Goal: Transaction & Acquisition: Book appointment/travel/reservation

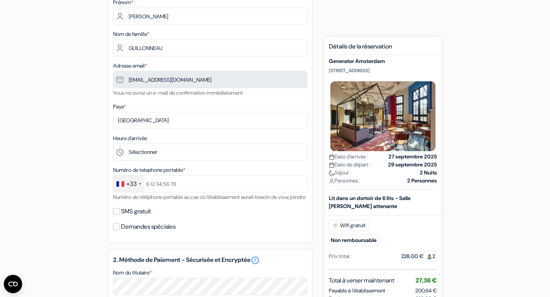
scroll to position [101, 0]
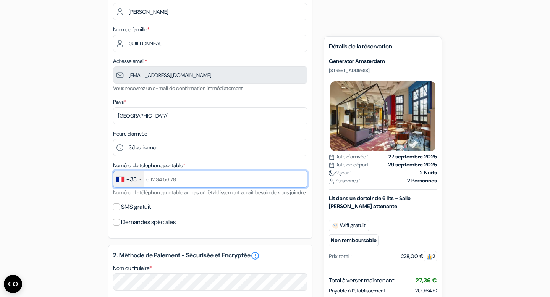
click at [179, 181] on input "text" at bounding box center [210, 179] width 194 height 17
type input "[PHONE_NUMBER]"
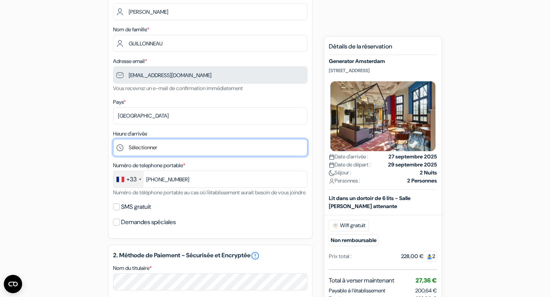
click at [149, 150] on select "Sélectionner 1:00 2:00 3:00 4:00 5:00 6:00 7:00 8:00 9:00 10:00 11:00 12:00 13:…" at bounding box center [210, 147] width 194 height 17
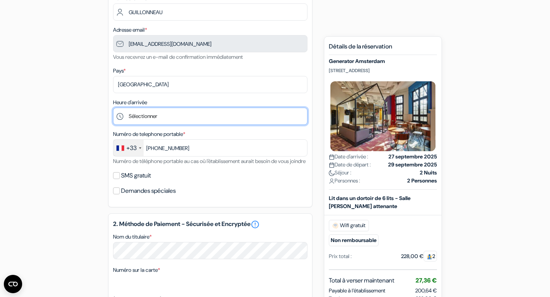
scroll to position [138, 0]
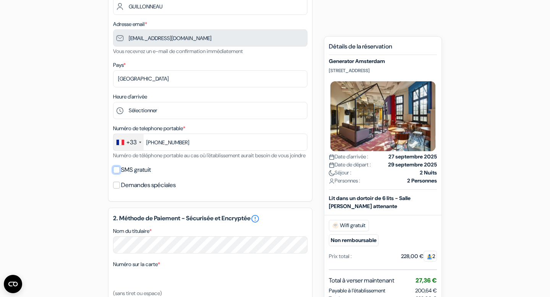
click at [118, 173] on input "SMS gratuit" at bounding box center [116, 169] width 7 height 7
checkbox input "true"
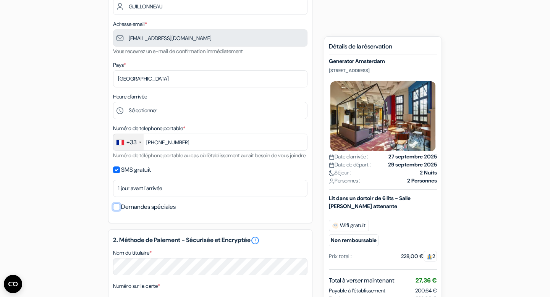
click at [118, 210] on input "Demandes spéciales" at bounding box center [116, 206] width 7 height 7
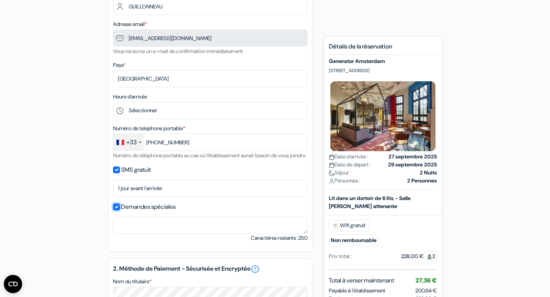
click at [118, 210] on input "Demandes spéciales" at bounding box center [116, 206] width 7 height 7
checkbox input "false"
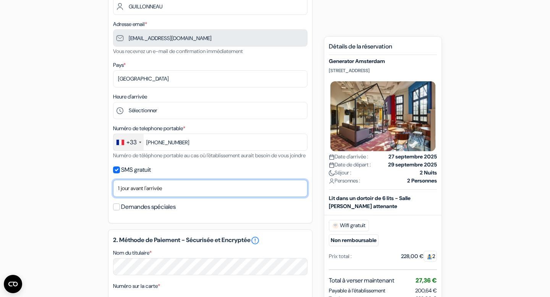
click at [133, 197] on select "Non merci Maintenant Le jour de votre arrivée 1 jour avant l'arrivée 2 jours av…" at bounding box center [210, 188] width 194 height 17
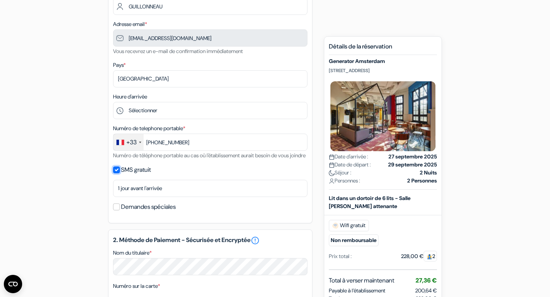
click at [118, 173] on input "SMS gratuit" at bounding box center [116, 169] width 7 height 7
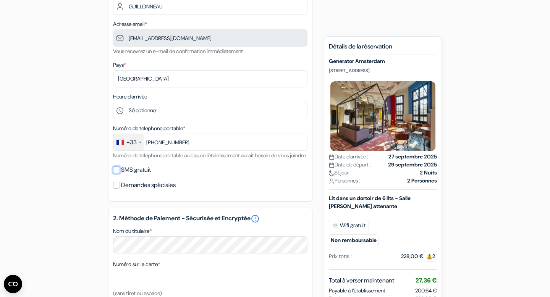
click at [118, 173] on input "SMS gratuit" at bounding box center [116, 169] width 7 height 7
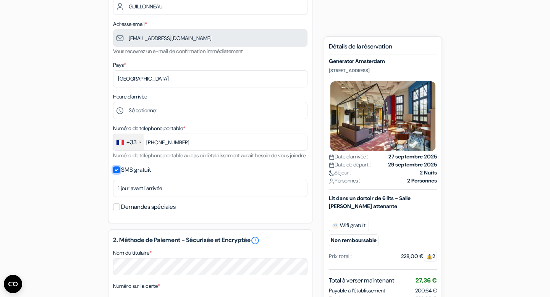
click at [118, 173] on input "SMS gratuit" at bounding box center [116, 169] width 7 height 7
checkbox input "false"
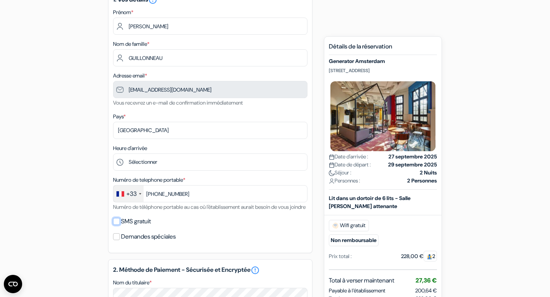
scroll to position [87, 0]
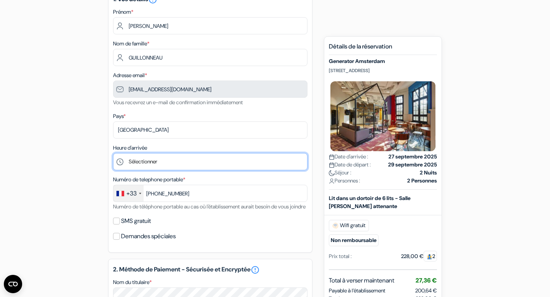
click at [174, 163] on select "Sélectionner 1:00 2:00 3:00 4:00 5:00 6:00 7:00 8:00 9:00 10:00 11:00 12:00 13:…" at bounding box center [210, 161] width 194 height 17
click at [224, 165] on select "Sélectionner 1:00 2:00 3:00 4:00 5:00 6:00 7:00 8:00 9:00 10:00 11:00 12:00 13:…" at bounding box center [210, 161] width 194 height 17
click at [190, 160] on select "Sélectionner 1:00 2:00 3:00 4:00 5:00 6:00 7:00 8:00 9:00 10:00 11:00 12:00 13:…" at bounding box center [210, 161] width 194 height 17
select select "12"
click at [113, 154] on select "Sélectionner 1:00 2:00 3:00 4:00 5:00 6:00 7:00 8:00 9:00 10:00 11:00 12:00 13:…" at bounding box center [210, 161] width 194 height 17
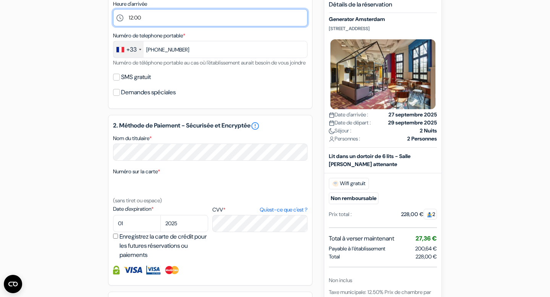
scroll to position [232, 0]
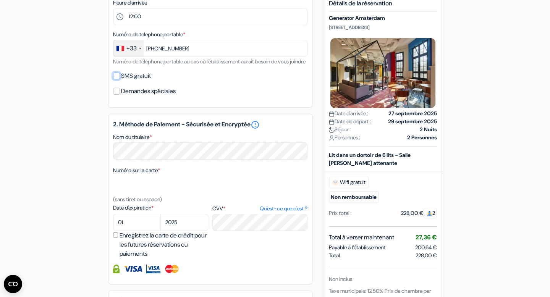
click at [116, 79] on input "SMS gratuit" at bounding box center [116, 76] width 7 height 7
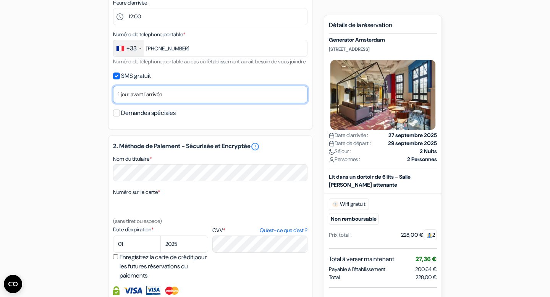
click at [129, 103] on select "Non merci Maintenant Le jour de votre arrivée 1 jour avant l'arrivée 2 jours av…" at bounding box center [210, 94] width 194 height 17
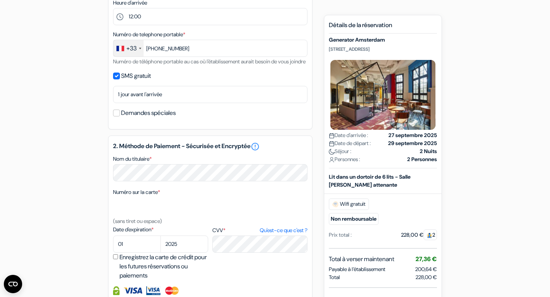
click at [115, 65] on small "Numéro de téléphone portable au cas où l'établissement aurait besoin de vous jo…" at bounding box center [209, 61] width 192 height 7
click at [115, 79] on input "SMS gratuit" at bounding box center [116, 76] width 7 height 7
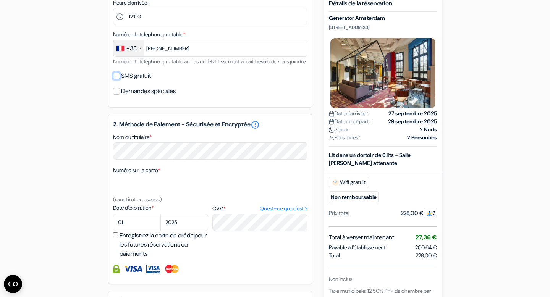
click at [115, 79] on input "SMS gratuit" at bounding box center [116, 76] width 7 height 7
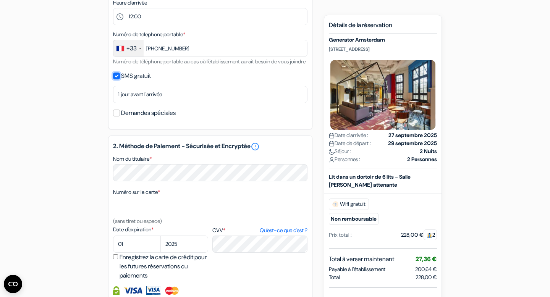
click at [115, 79] on input "SMS gratuit" at bounding box center [116, 76] width 7 height 7
checkbox input "false"
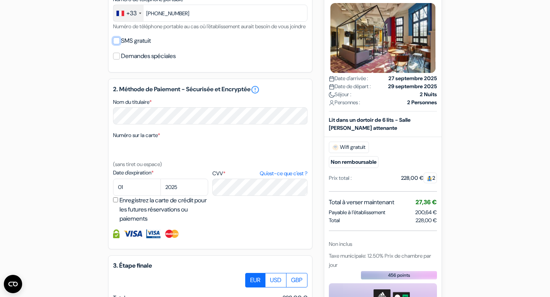
scroll to position [268, 0]
select select "07"
select select "2030"
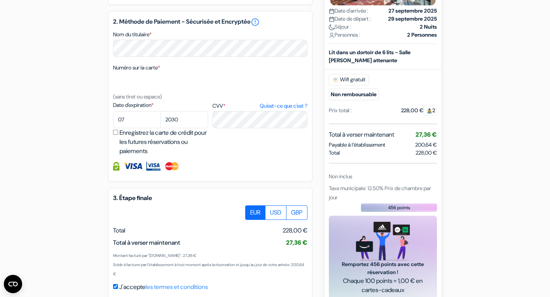
scroll to position [332, 0]
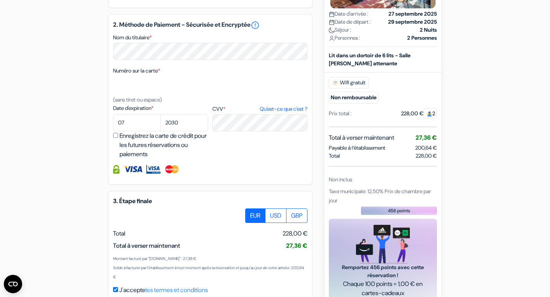
click at [70, 103] on div "add_box Generator [GEOGRAPHIC_DATA] [STREET_ADDRESS] Détails de l'établissement…" at bounding box center [275, 36] width 504 height 596
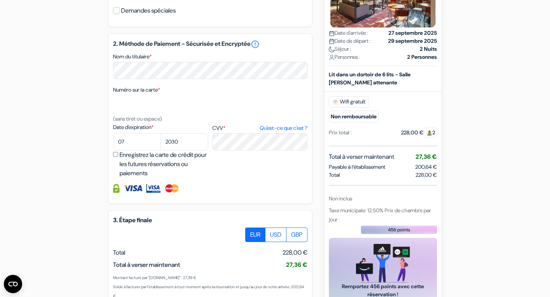
scroll to position [387, 0]
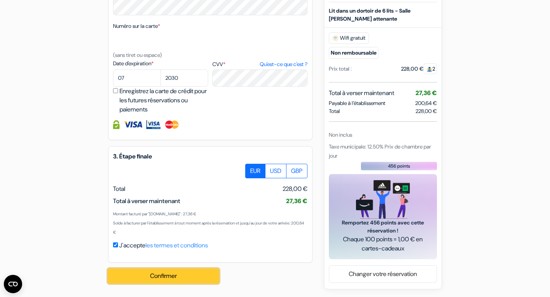
click at [158, 271] on button "Confirmer Loading..." at bounding box center [163, 276] width 111 height 15
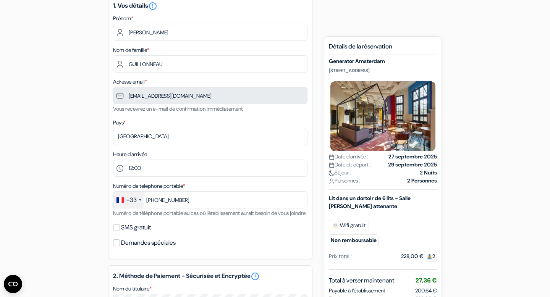
scroll to position [405, 0]
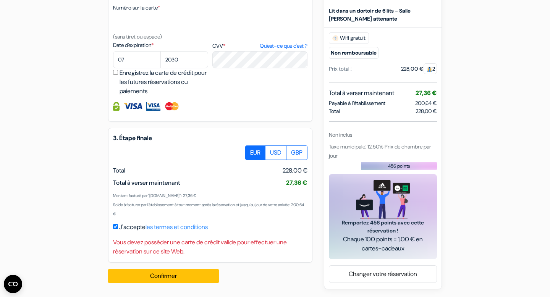
click at [131, 77] on label "Enregistrez la carte de crédit pour les futures réservations ou paiements" at bounding box center [164, 81] width 91 height 27
click at [118, 75] on input "Enregistrez la carte de crédit pour les futures réservations ou paiements" at bounding box center [115, 72] width 5 height 5
checkbox input "true"
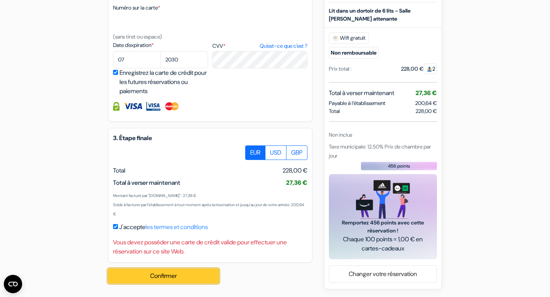
click at [182, 282] on button "Confirmer Loading..." at bounding box center [163, 276] width 111 height 15
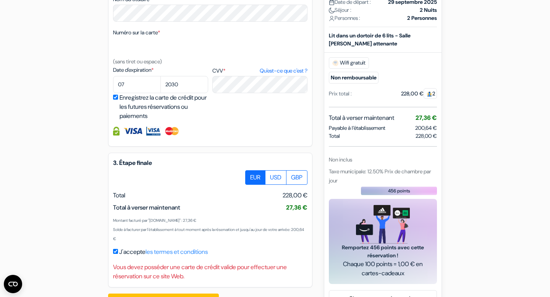
scroll to position [368, 0]
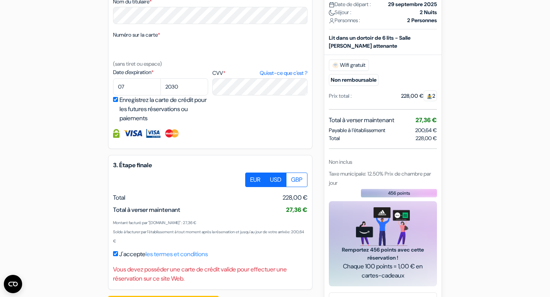
click at [283, 187] on label "USD" at bounding box center [275, 180] width 21 height 15
click at [250, 178] on input "USD" at bounding box center [247, 175] width 5 height 5
radio input "true"
click at [293, 187] on label "GBP" at bounding box center [296, 180] width 21 height 15
click at [250, 178] on input "GBP" at bounding box center [247, 175] width 5 height 5
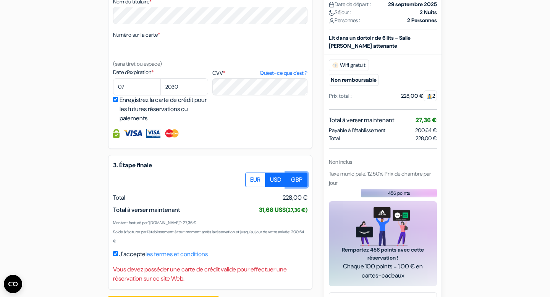
radio input "true"
click at [251, 187] on label "EUR" at bounding box center [255, 180] width 20 height 15
click at [250, 178] on input "EUR" at bounding box center [247, 175] width 5 height 5
radio input "true"
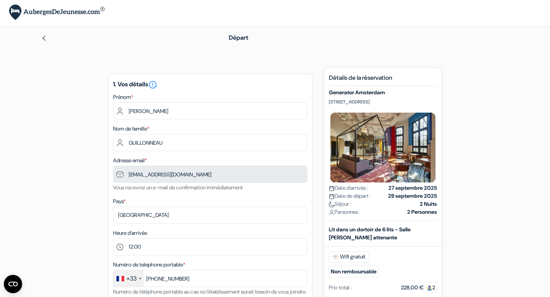
scroll to position [0, 0]
